Goal: Information Seeking & Learning: Check status

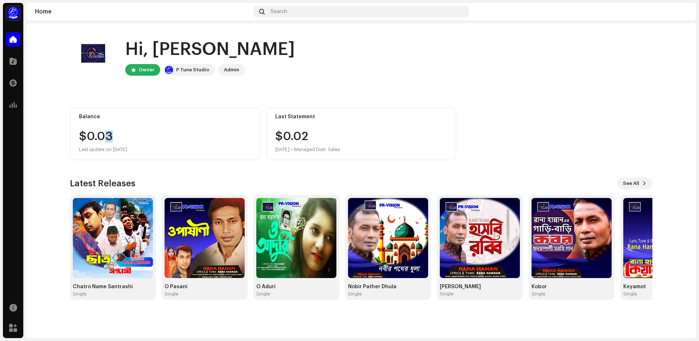
click at [116, 134] on div "$0.03" at bounding box center [165, 137] width 172 height 12
click at [332, 73] on div "Hi, [PERSON_NAME] Owner P Tune Studio Admin" at bounding box center [361, 57] width 583 height 44
drag, startPoint x: 104, startPoint y: 135, endPoint x: 125, endPoint y: 144, distance: 22.5
click at [119, 131] on div "$0.03" at bounding box center [165, 137] width 172 height 12
click at [13, 43] on div at bounding box center [13, 39] width 15 height 15
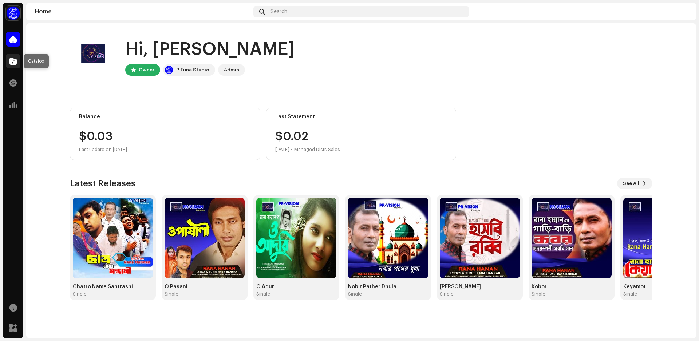
click at [16, 64] on span at bounding box center [12, 61] width 7 height 6
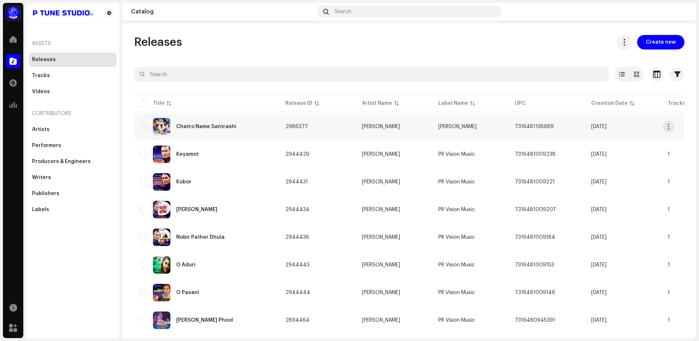
click at [209, 128] on div "Chatro Name Santrashi" at bounding box center [206, 126] width 60 height 5
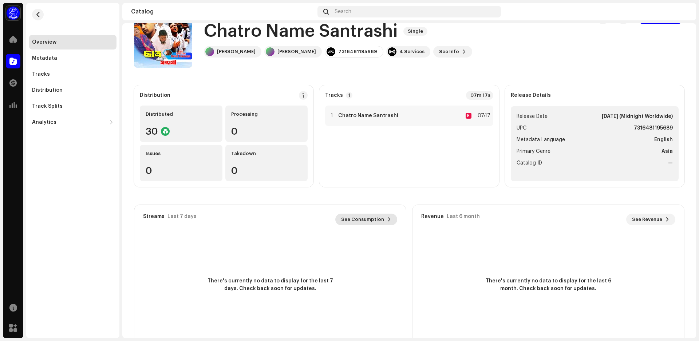
scroll to position [13, 0]
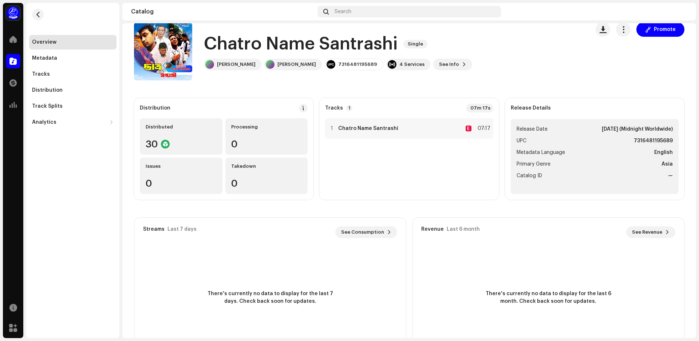
click at [682, 10] on img at bounding box center [682, 12] width 12 height 12
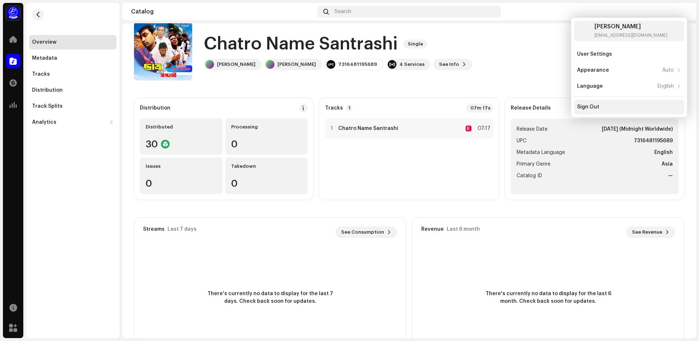
click at [580, 107] on div "Sign Out" at bounding box center [588, 107] width 22 height 6
